Goal: Information Seeking & Learning: Learn about a topic

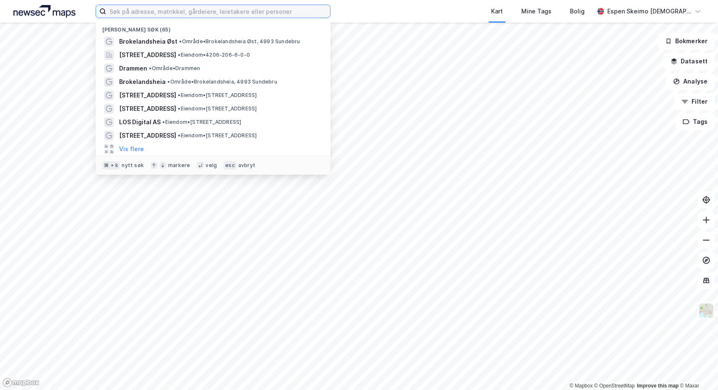
click at [211, 11] on input at bounding box center [218, 11] width 224 height 13
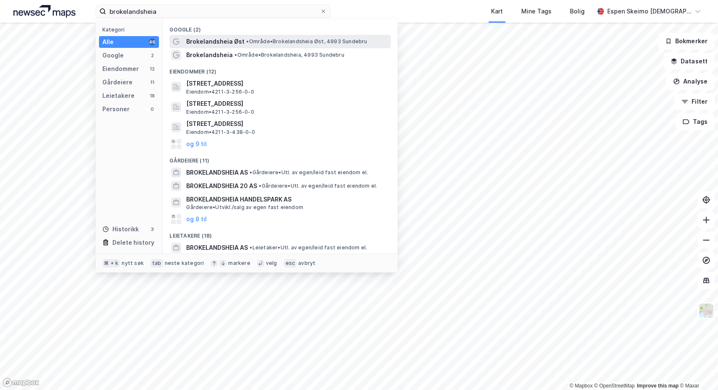
click at [262, 42] on span "• Område • Brokelandsheia Øst, 4993 Sundebru" at bounding box center [306, 41] width 121 height 7
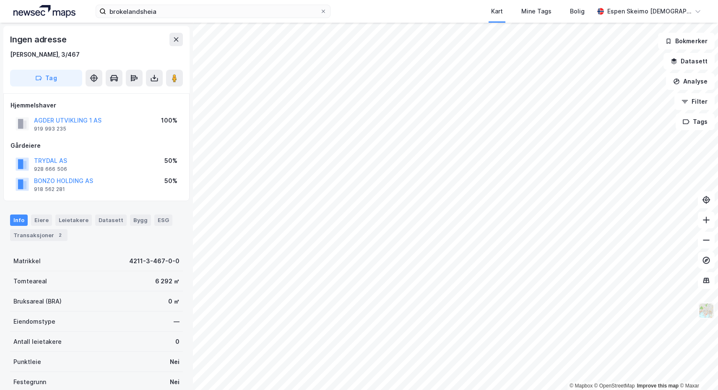
click at [709, 312] on img at bounding box center [706, 310] width 16 height 16
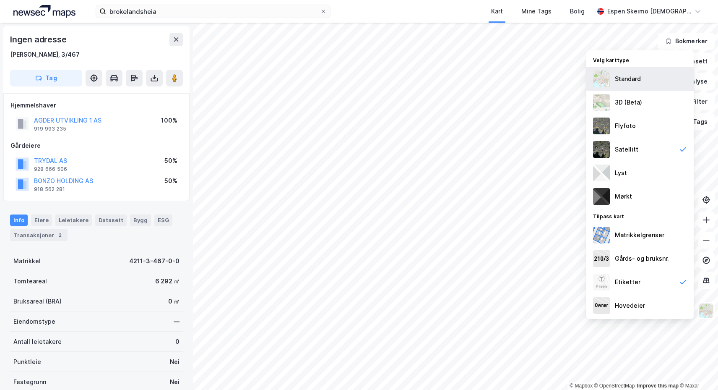
click at [622, 79] on div "Standard" at bounding box center [628, 79] width 26 height 10
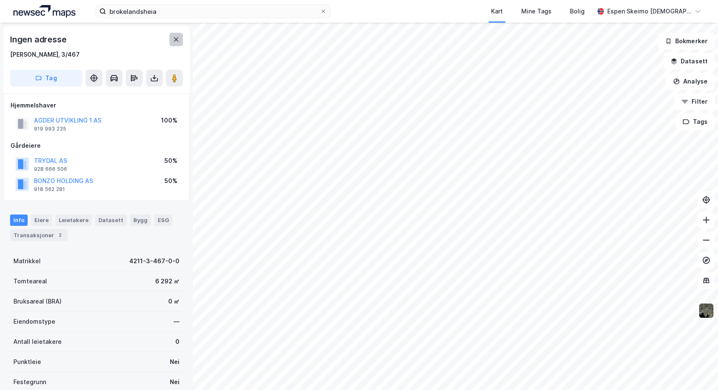
click at [171, 36] on button at bounding box center [175, 39] width 13 height 13
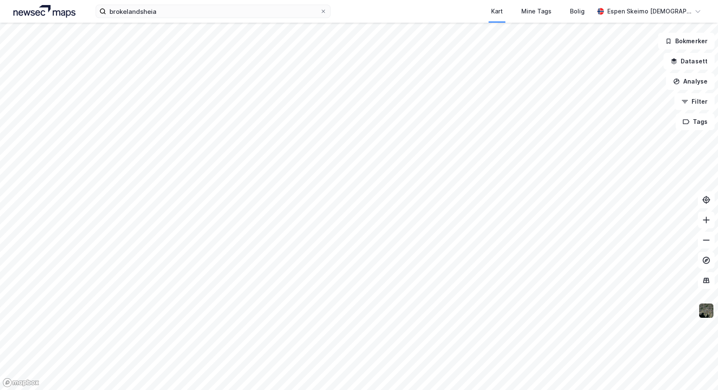
click at [711, 312] on img at bounding box center [706, 310] width 16 height 16
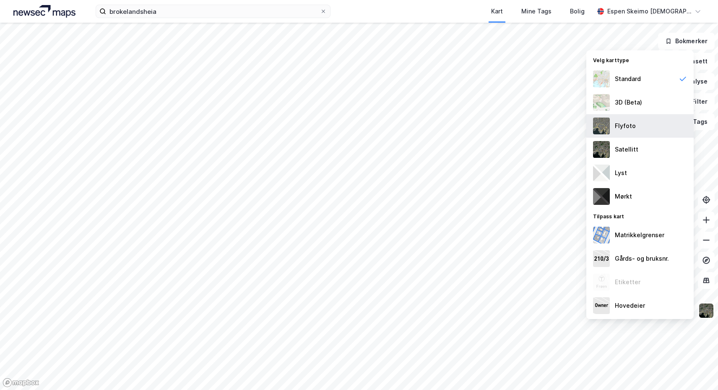
click at [634, 131] on div "Flyfoto" at bounding box center [639, 125] width 107 height 23
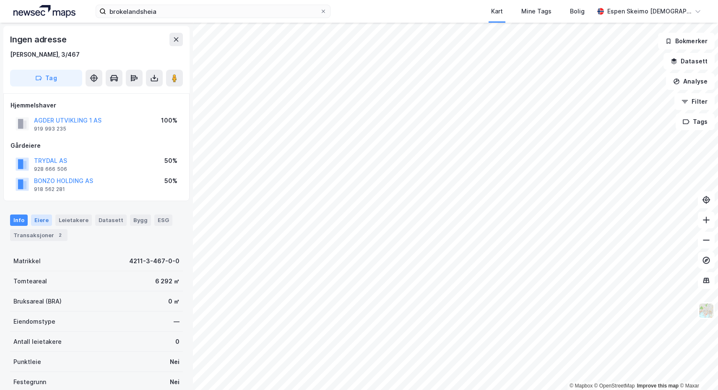
click at [37, 215] on div "Eiere" at bounding box center [41, 219] width 21 height 11
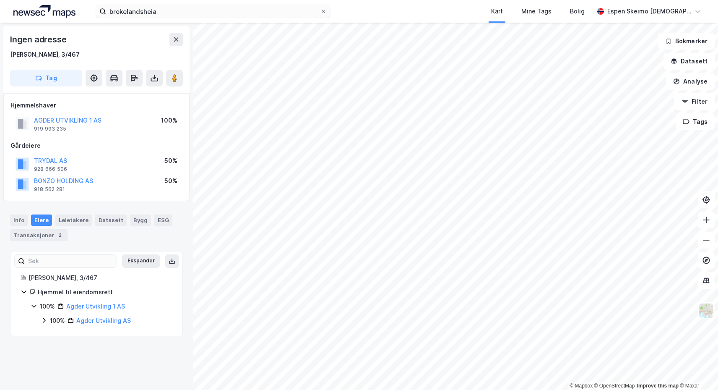
click at [50, 317] on div "100%" at bounding box center [57, 320] width 15 height 10
click at [63, 334] on div "50%" at bounding box center [66, 335] width 12 height 10
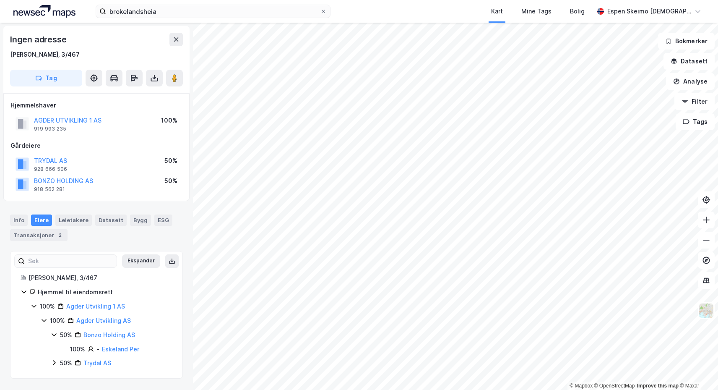
click at [61, 364] on div "50%" at bounding box center [66, 363] width 12 height 10
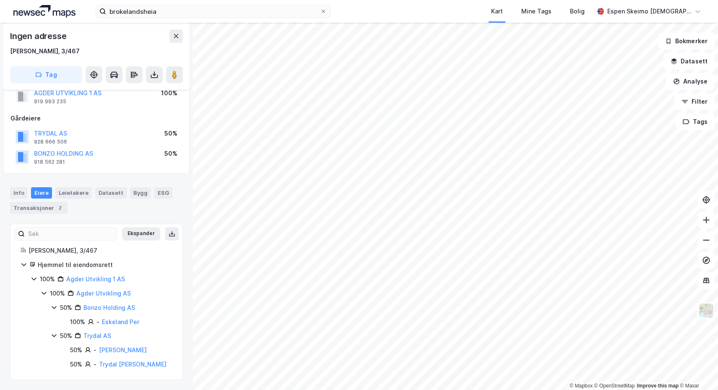
scroll to position [38, 0]
click at [172, 15] on input "brokelandsheia" at bounding box center [213, 11] width 214 height 13
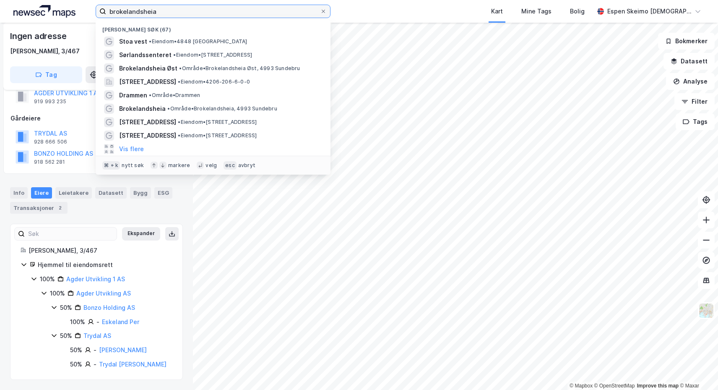
click at [172, 15] on input "brokelandsheia" at bounding box center [213, 11] width 214 height 13
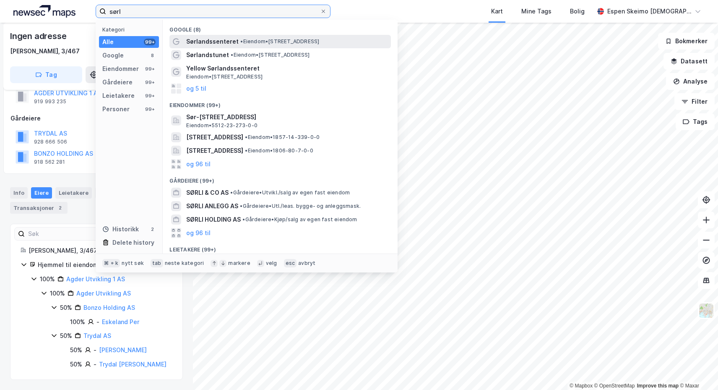
type input "sørl"
click at [201, 42] on span "Sørlandssenteret" at bounding box center [212, 41] width 52 height 10
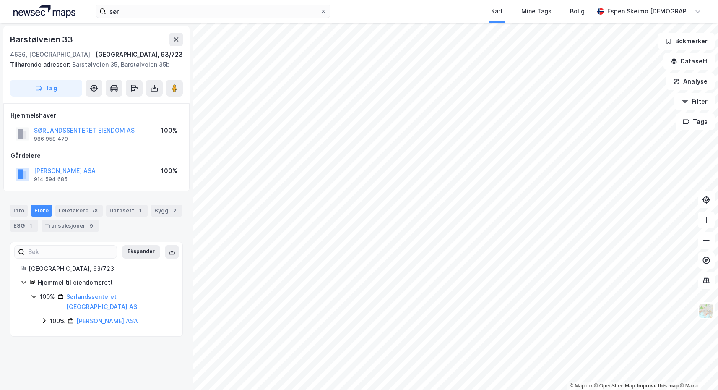
click at [369, 389] on html "sørl Kart Mine Tags Bolig Espen Skeimo Vedal © Mapbox © OpenStreetMap Improve t…" at bounding box center [359, 195] width 718 height 390
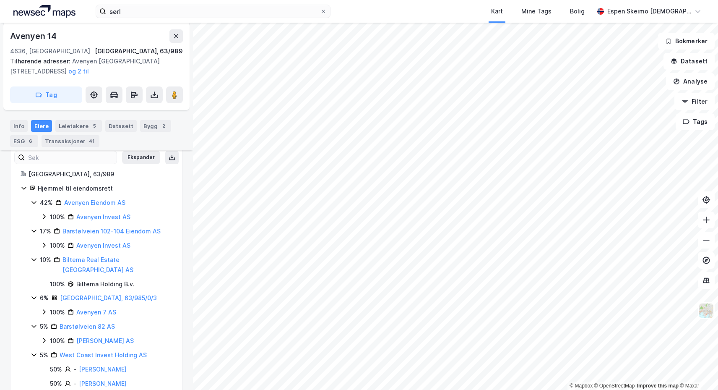
scroll to position [197, 0]
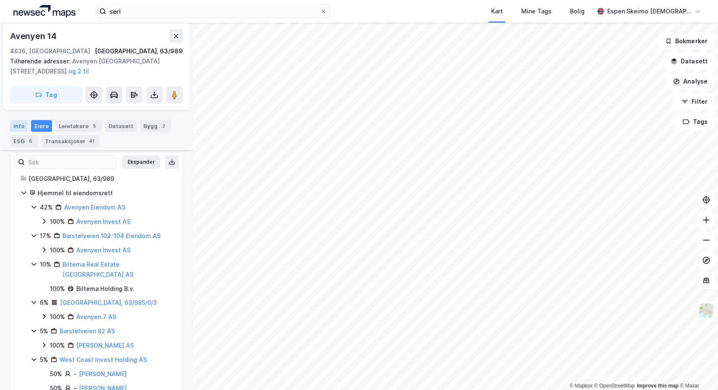
click at [18, 125] on div "Info" at bounding box center [19, 126] width 18 height 12
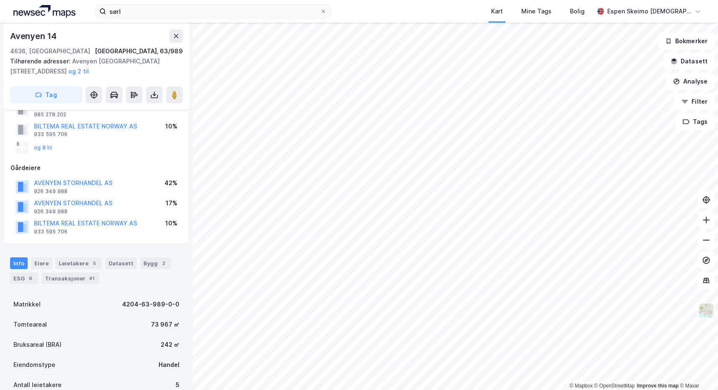
scroll to position [55, 0]
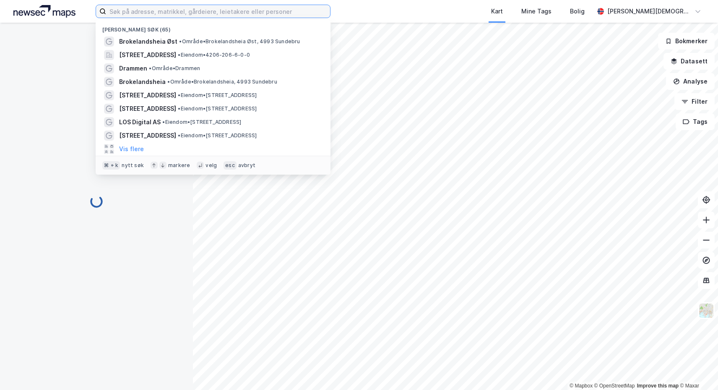
click at [120, 14] on input at bounding box center [218, 11] width 224 height 13
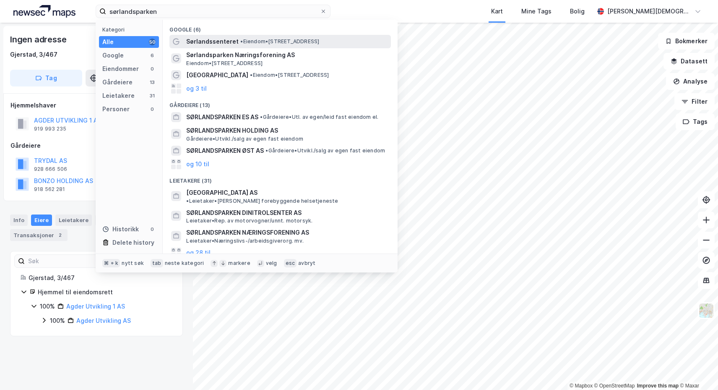
click at [232, 42] on span "Sørlandssenteret" at bounding box center [212, 41] width 52 height 10
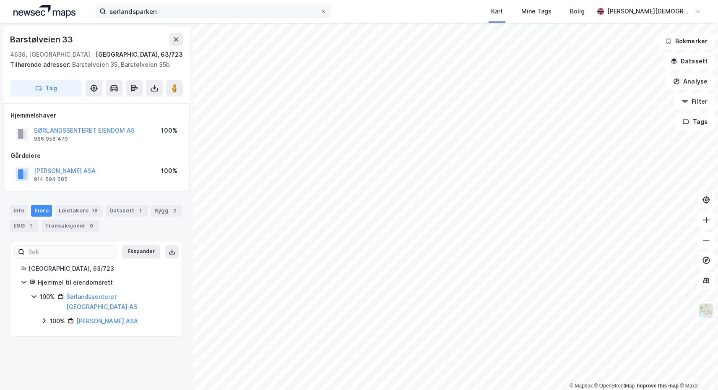
click at [263, 18] on label "sørlandsparken" at bounding box center [213, 11] width 235 height 13
click at [263, 18] on input "sørlandsparken" at bounding box center [213, 11] width 214 height 13
click at [263, 18] on label "sørlandsparken" at bounding box center [213, 11] width 235 height 13
click at [263, 18] on input "sørlandsparken" at bounding box center [213, 11] width 214 height 13
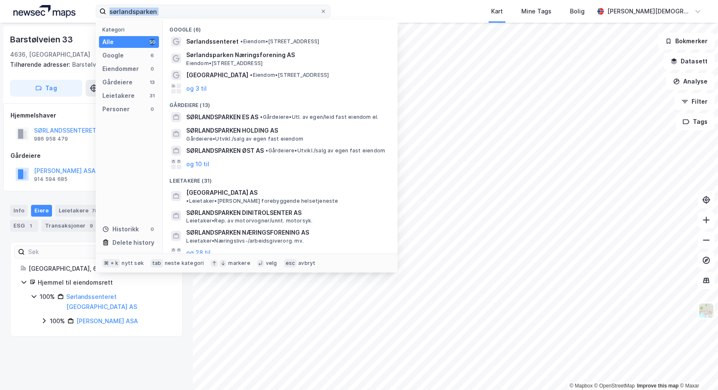
click at [263, 18] on label "sørlandsparken" at bounding box center [213, 11] width 235 height 13
click at [263, 18] on input "sørlandsparken" at bounding box center [213, 11] width 214 height 13
click at [263, 18] on label "sørlandsparken" at bounding box center [213, 11] width 235 height 13
click at [263, 18] on input "sørlandsparken" at bounding box center [213, 11] width 214 height 13
click at [263, 18] on label "sørlandsparken" at bounding box center [213, 11] width 235 height 13
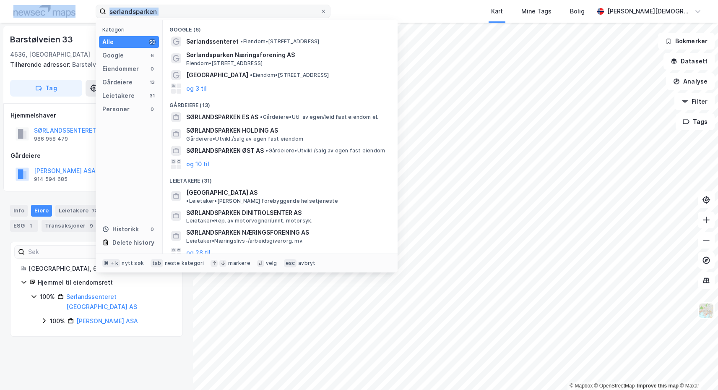
click at [263, 18] on input "sørlandsparken" at bounding box center [213, 11] width 214 height 13
click at [264, 10] on input "sørlandsparken" at bounding box center [213, 11] width 214 height 13
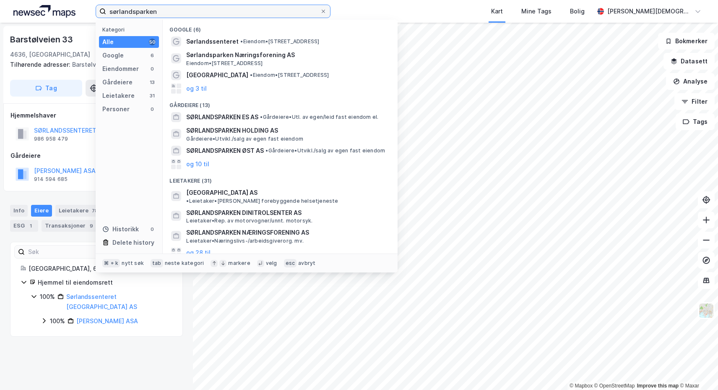
click at [264, 10] on input "sørlandsparken" at bounding box center [213, 11] width 214 height 13
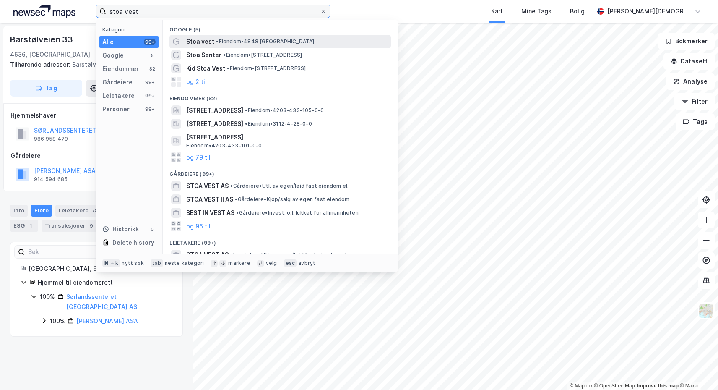
type input "stoa vest"
click at [225, 44] on span "• Eiendom • 4848 [GEOGRAPHIC_DATA]" at bounding box center [265, 41] width 98 height 7
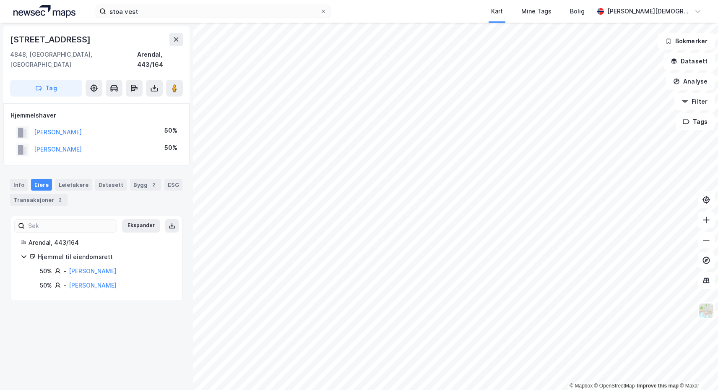
click at [173, 30] on div "[STREET_ADDRESS]" at bounding box center [96, 64] width 186 height 77
click at [177, 37] on icon at bounding box center [176, 39] width 7 height 7
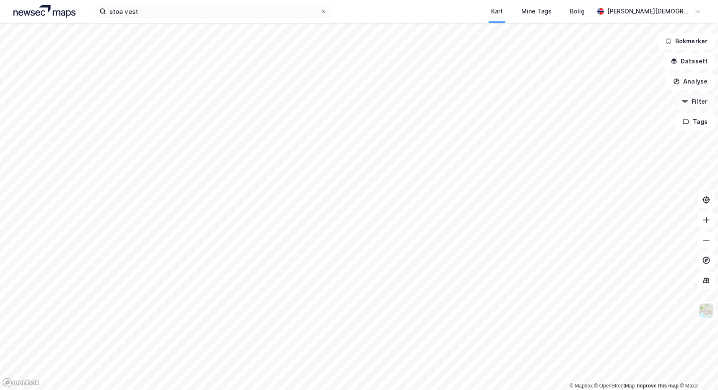
click at [686, 104] on icon "button" at bounding box center [684, 101] width 7 height 7
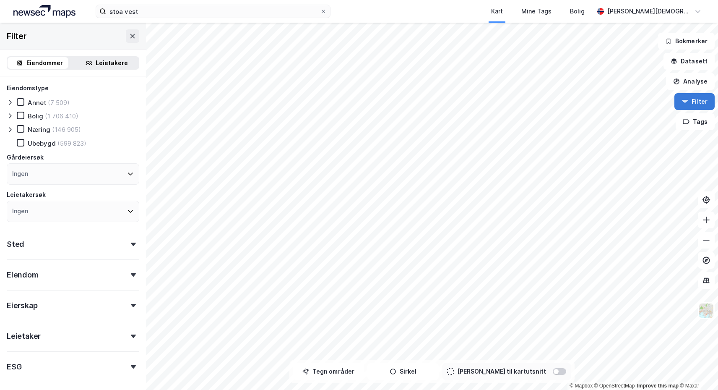
click at [686, 104] on icon "button" at bounding box center [684, 101] width 7 height 7
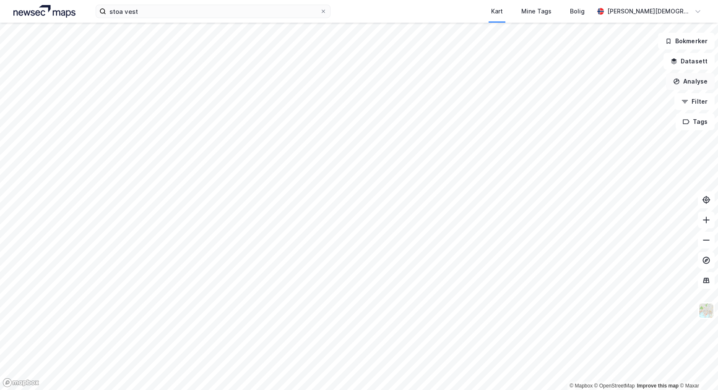
click at [695, 83] on button "Analyse" at bounding box center [690, 81] width 49 height 17
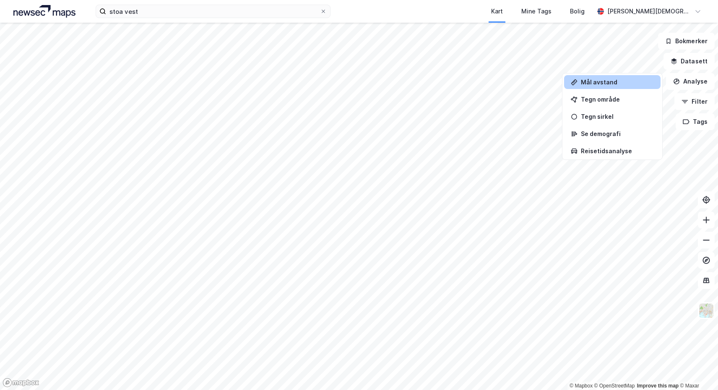
click at [603, 88] on div "Mål avstand" at bounding box center [612, 82] width 96 height 14
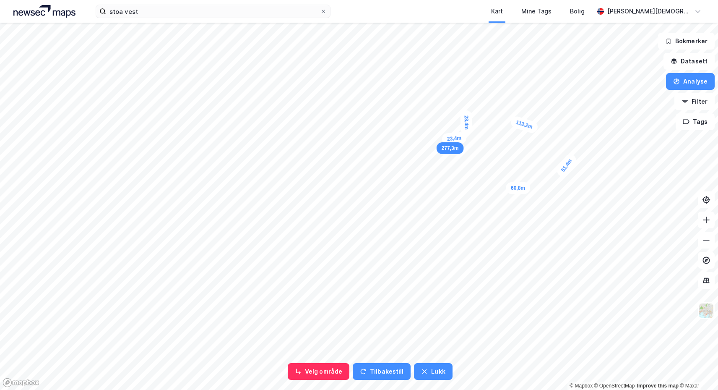
click at [442, 139] on div "23,4m" at bounding box center [454, 139] width 25 height 14
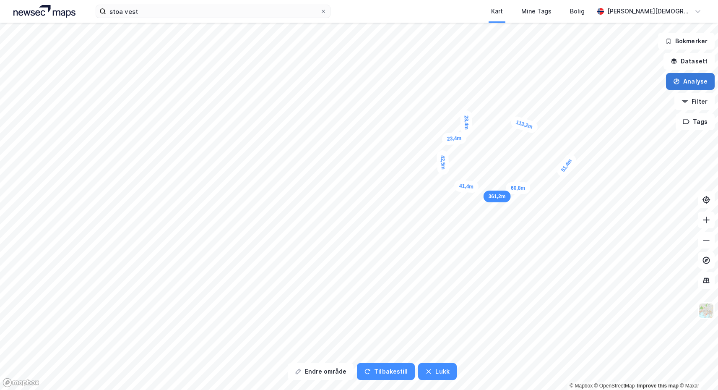
click at [684, 78] on button "Analyse" at bounding box center [690, 81] width 49 height 17
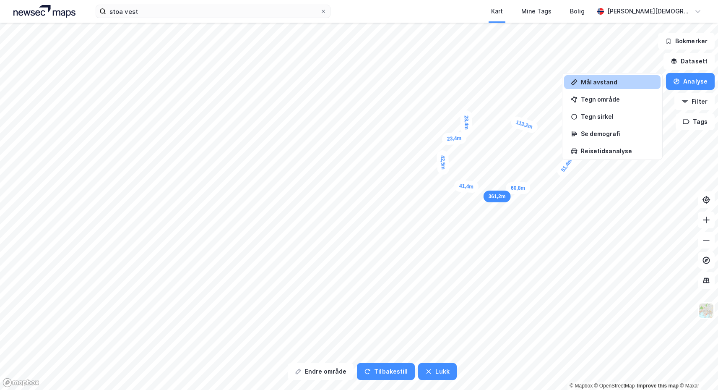
click at [584, 84] on div "Mål avstand" at bounding box center [617, 81] width 73 height 7
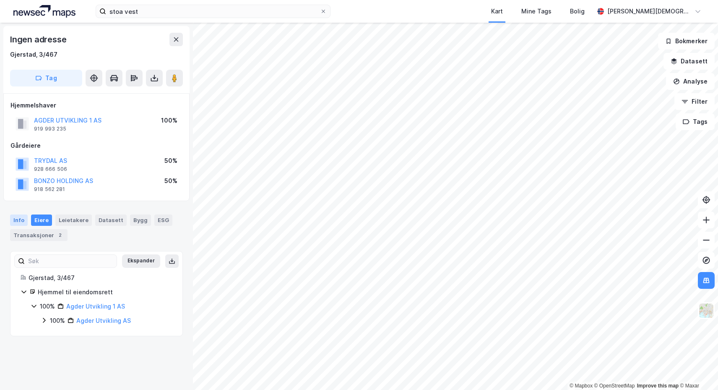
click at [20, 215] on div "Info" at bounding box center [19, 219] width 18 height 11
